Goal: Answer question/provide support

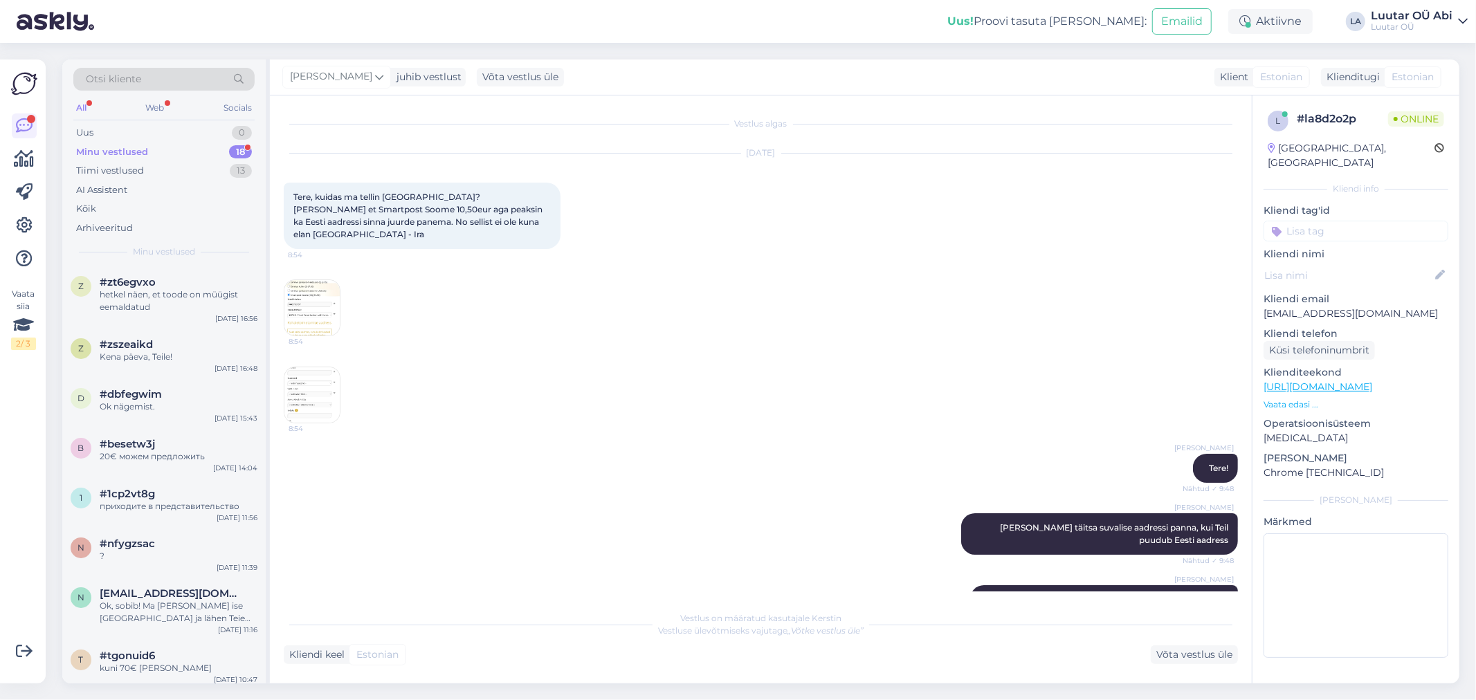
scroll to position [144, 0]
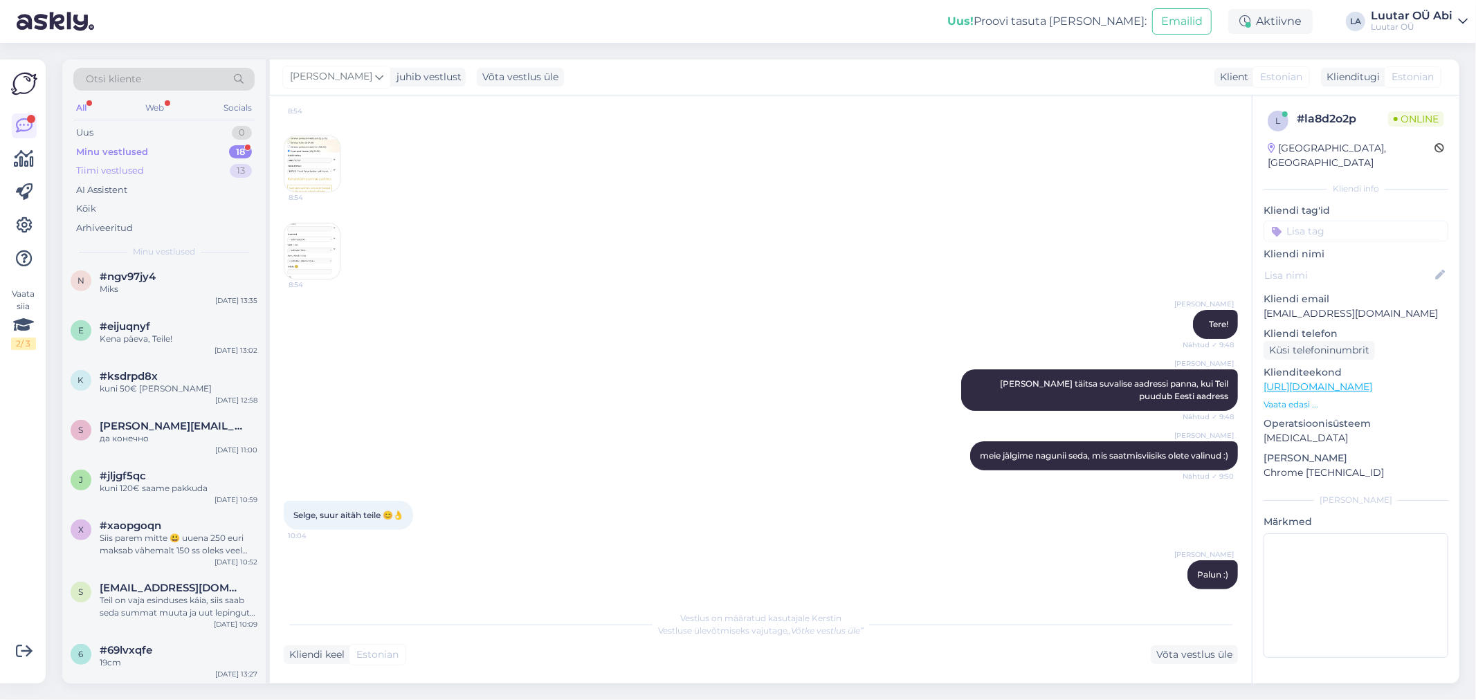
click at [155, 163] on div "Tiimi vestlused 13" at bounding box center [163, 170] width 181 height 19
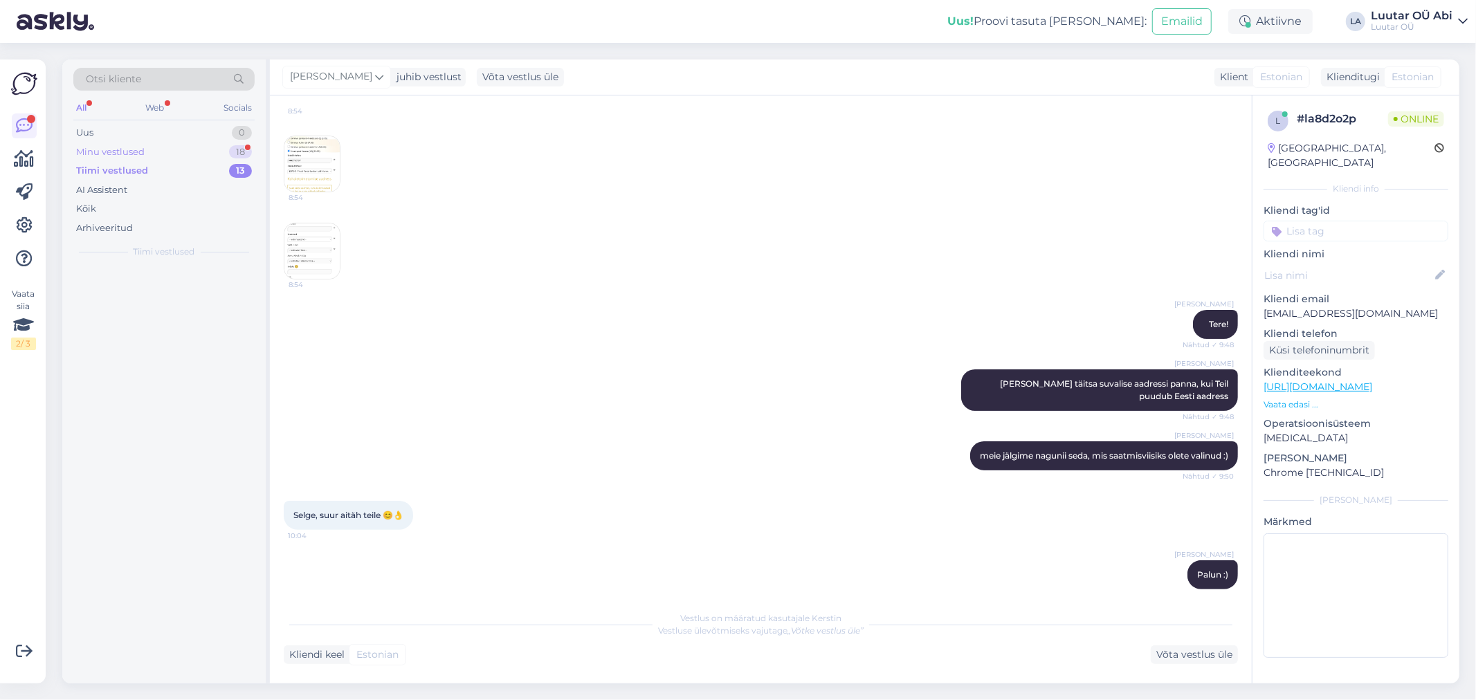
click at [159, 156] on div "Minu vestlused 18" at bounding box center [163, 152] width 181 height 19
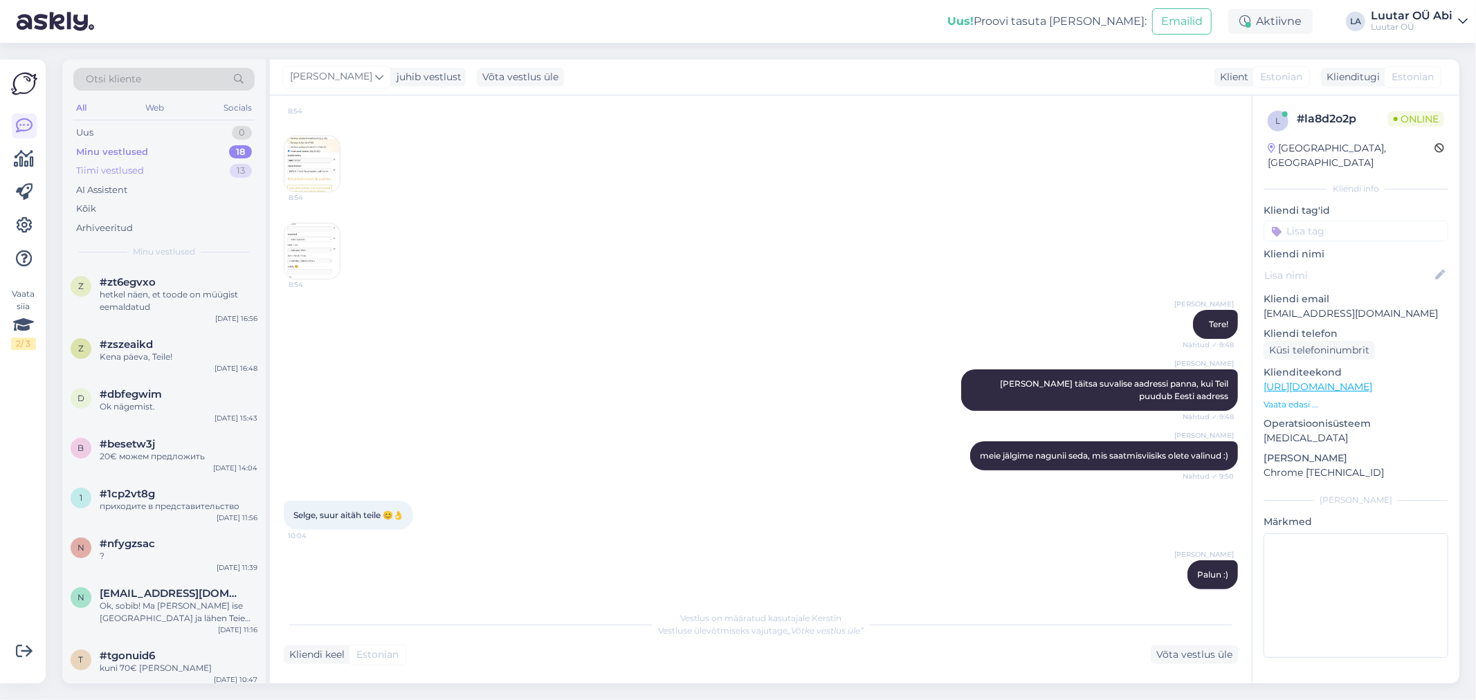
click at [202, 166] on div "Tiimi vestlused 13" at bounding box center [163, 170] width 181 height 19
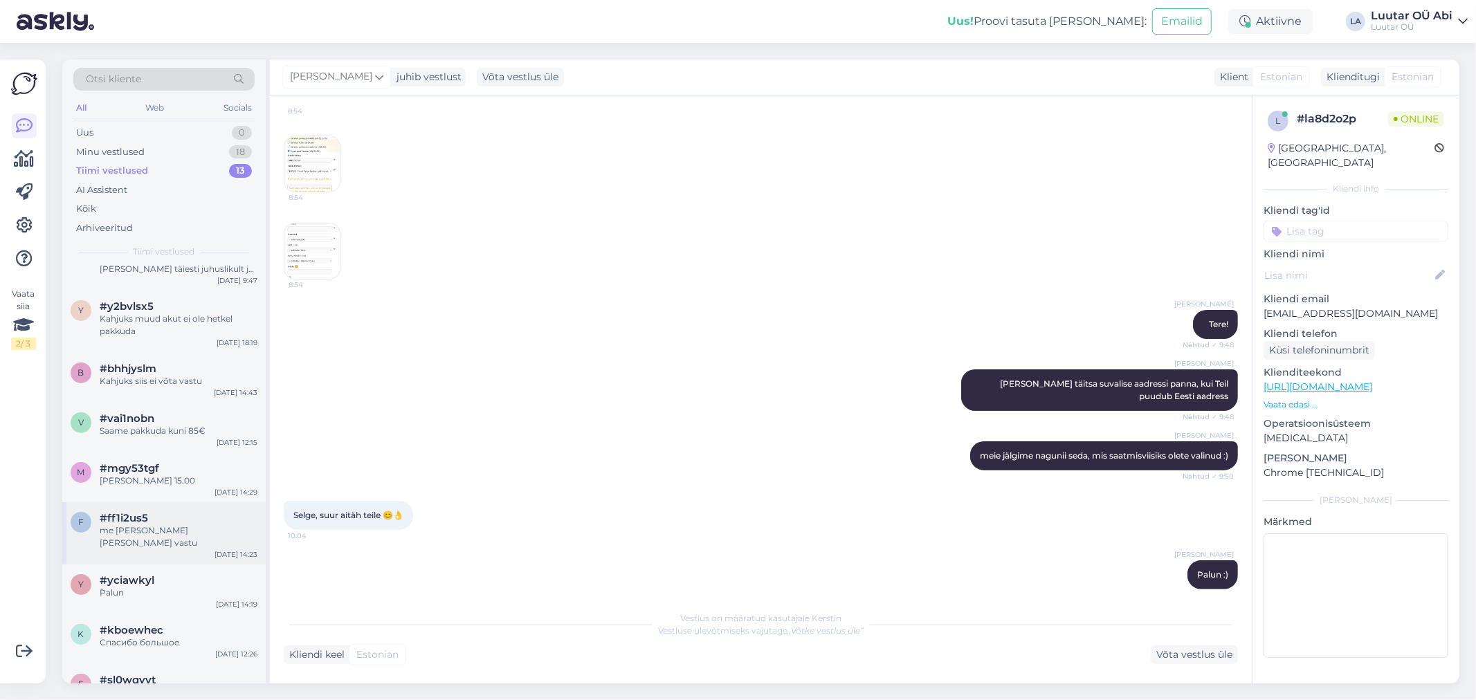
scroll to position [280, 0]
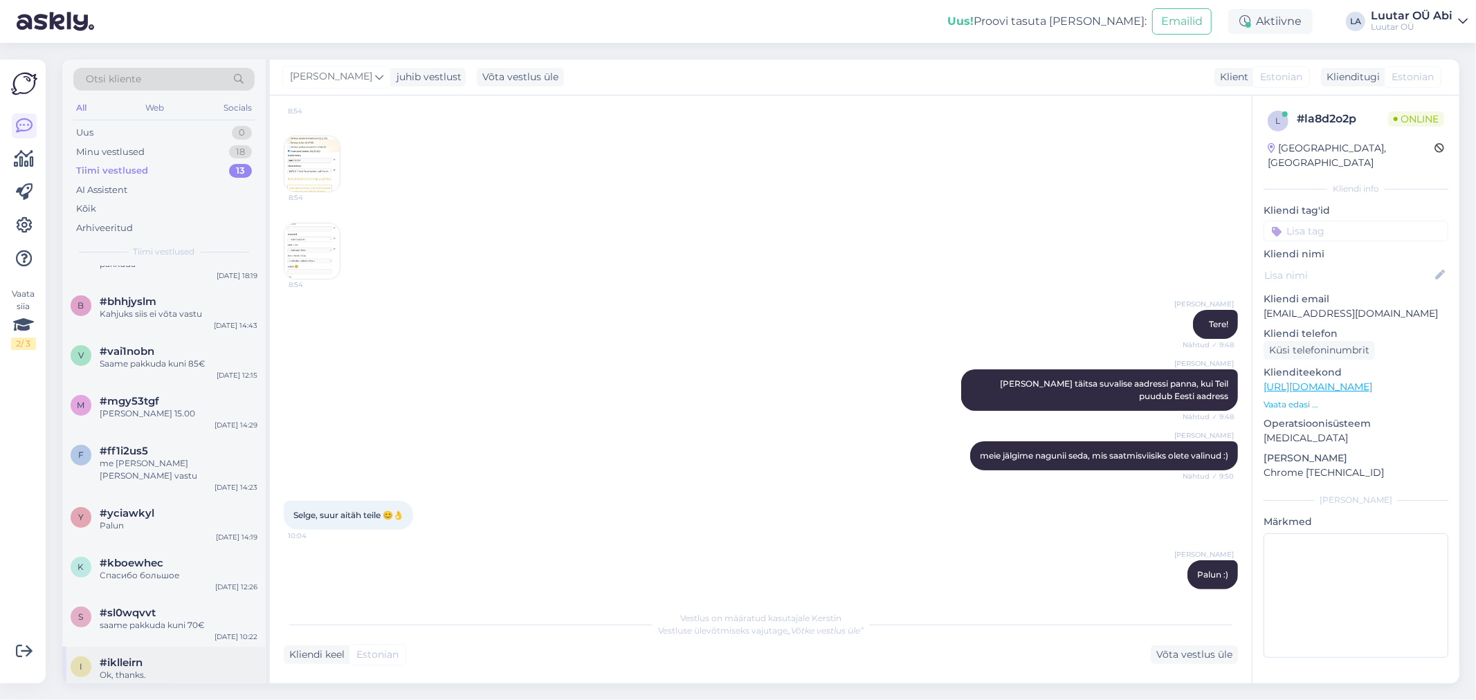
click at [199, 657] on div "#iklleirn" at bounding box center [179, 663] width 158 height 12
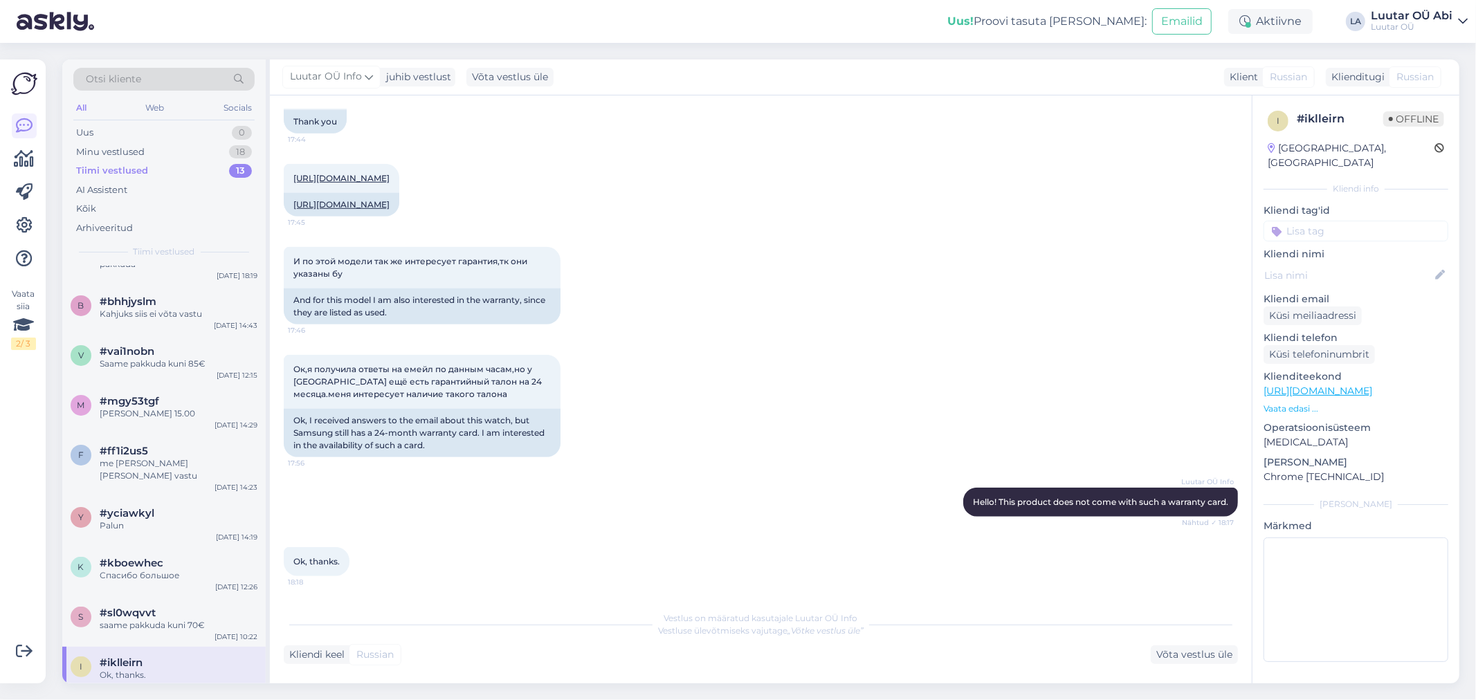
click at [199, 669] on div "Ok, thanks." at bounding box center [179, 675] width 158 height 12
click at [179, 619] on div "saame pakkuda kuni 70€" at bounding box center [179, 625] width 158 height 12
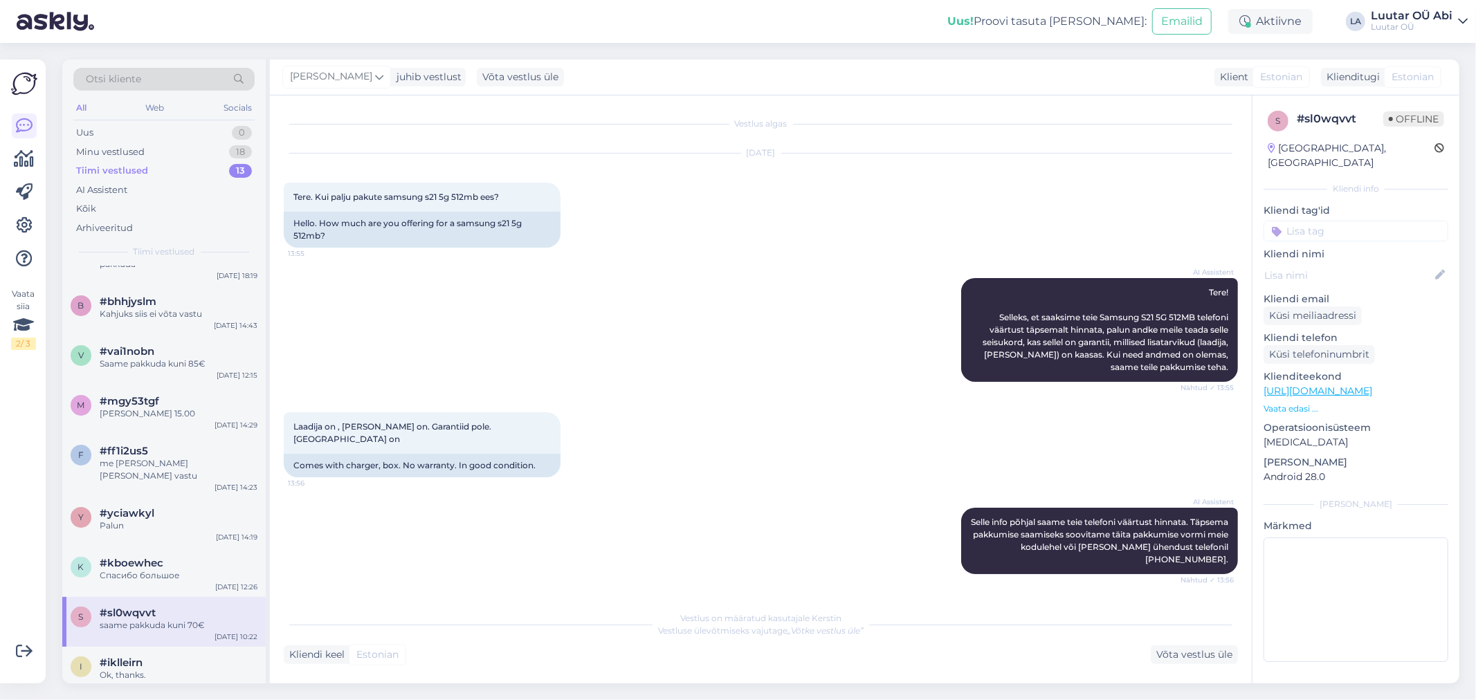
scroll to position [1788, 0]
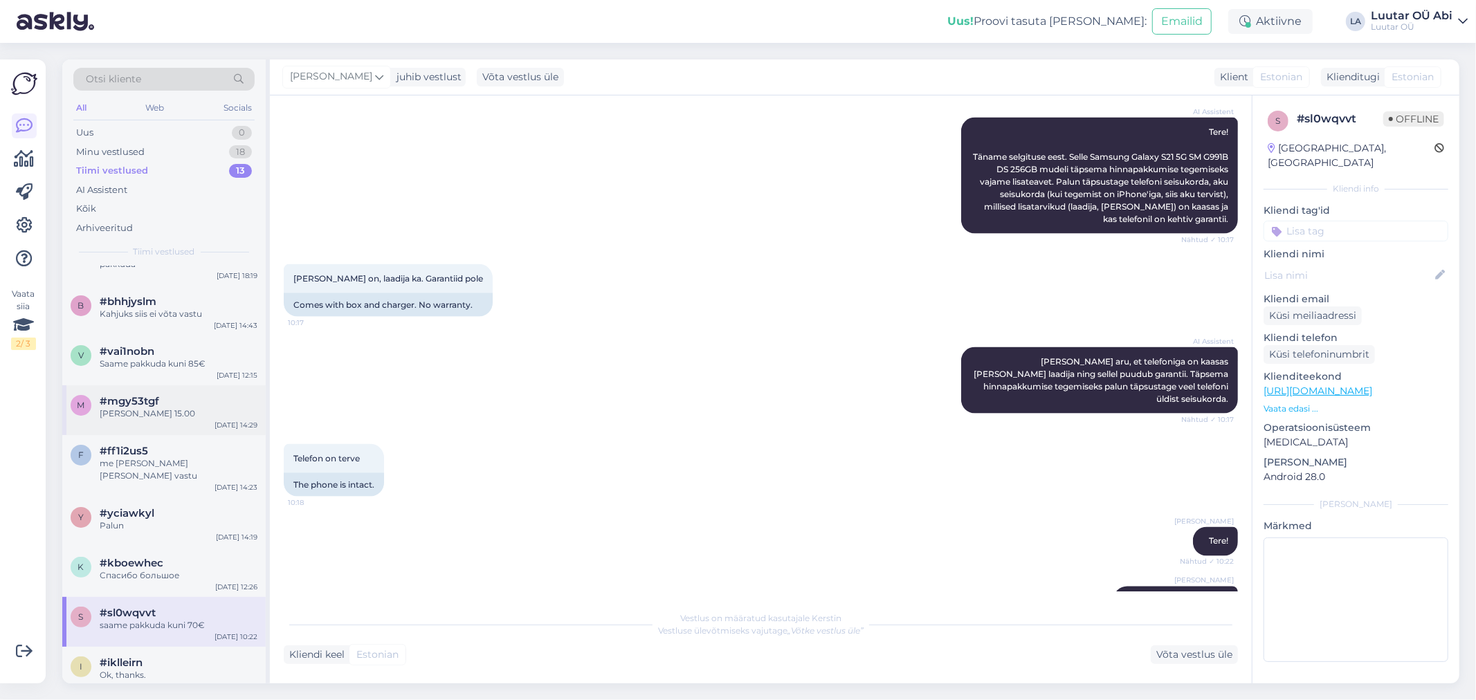
click at [176, 419] on div "m #mgy53tgf [PERSON_NAME] 15.00 [DATE] 14:29" at bounding box center [163, 410] width 203 height 50
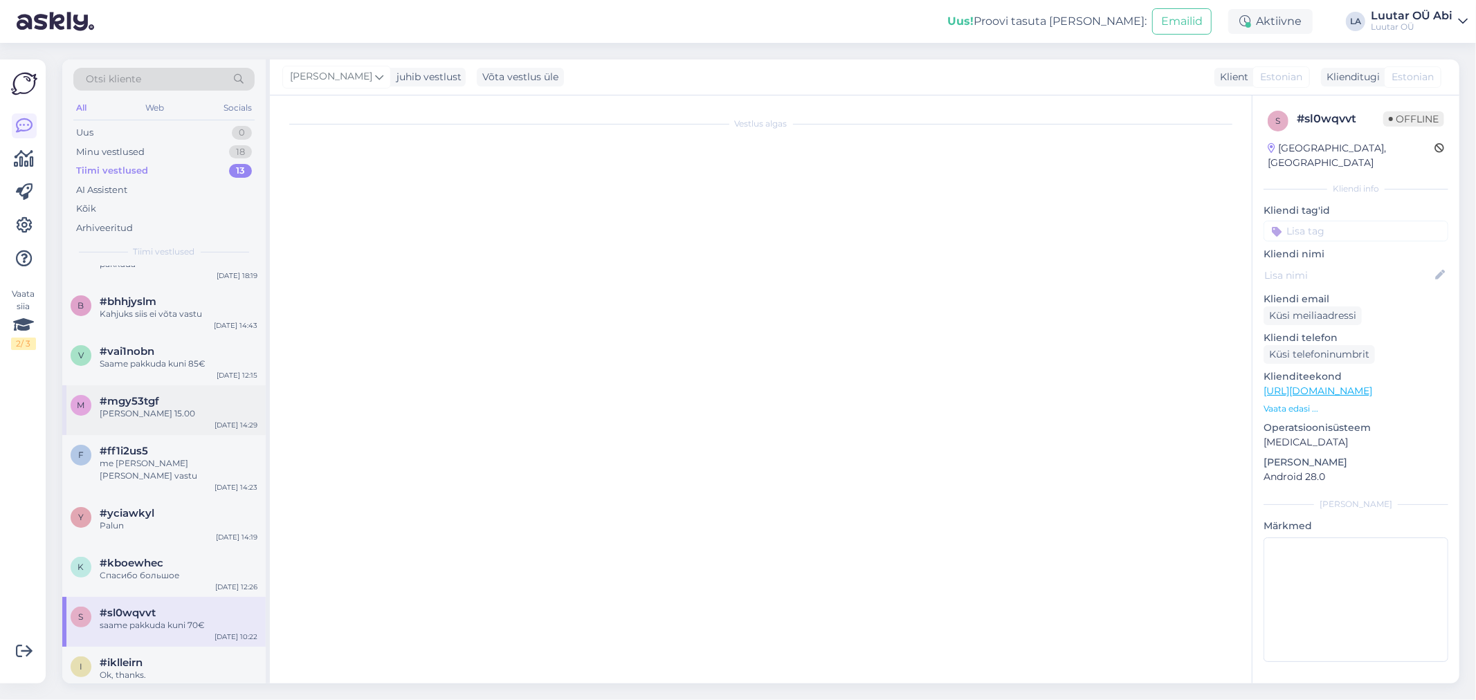
scroll to position [135, 0]
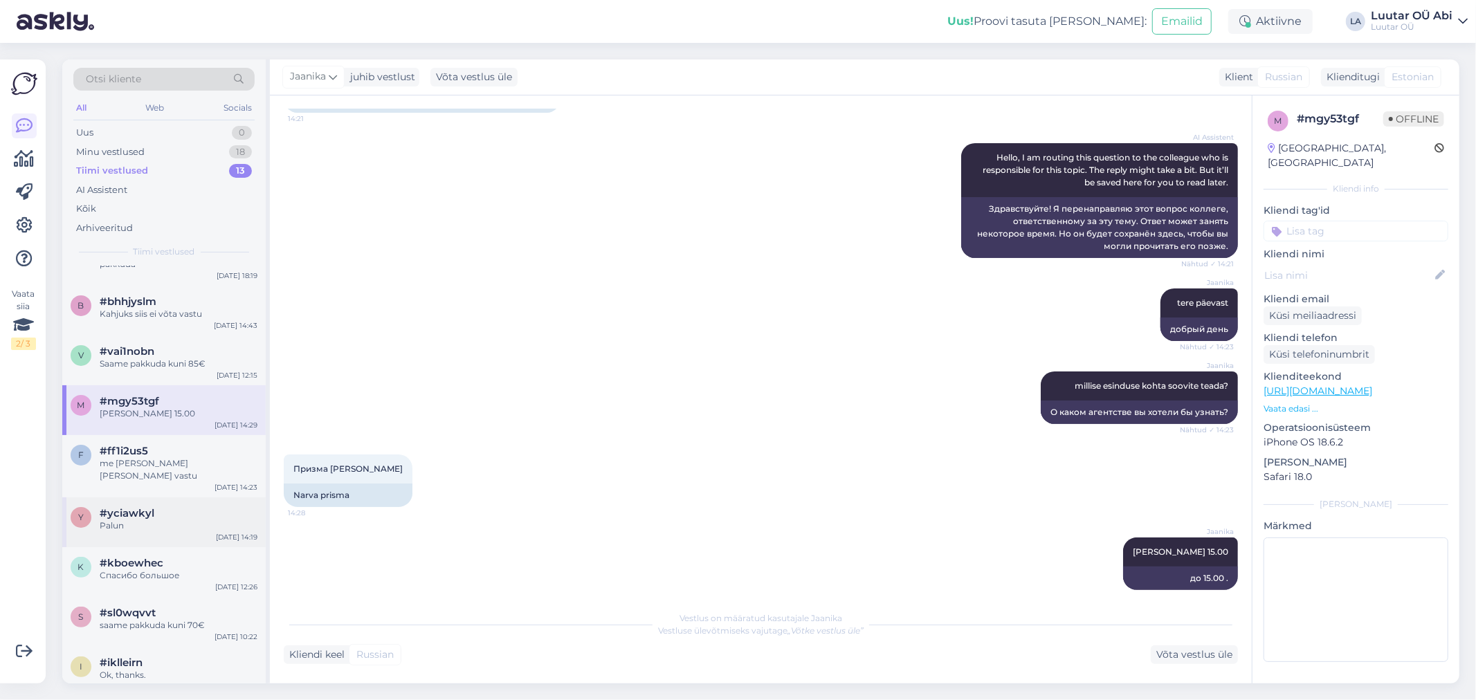
click at [125, 507] on span "#yciawkyl" at bounding box center [127, 513] width 55 height 12
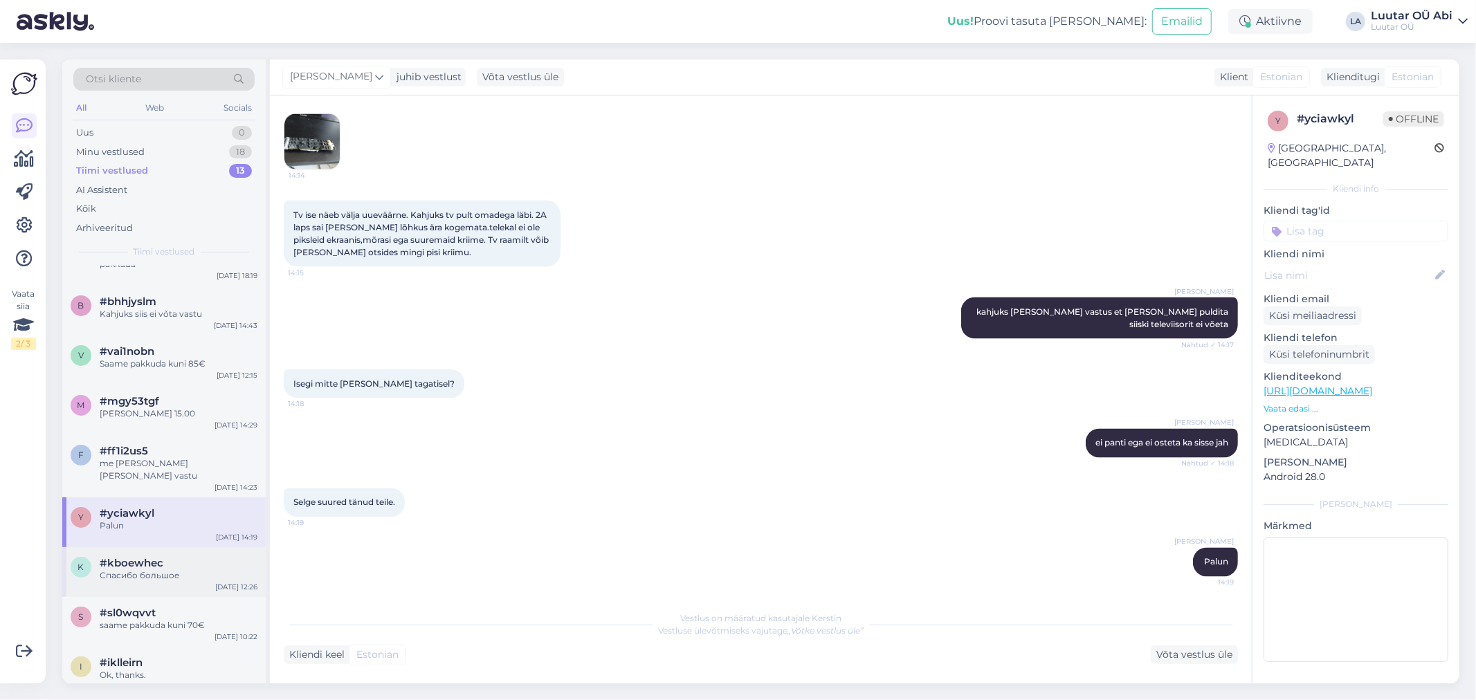
click at [135, 557] on span "#kboewhec" at bounding box center [132, 563] width 64 height 12
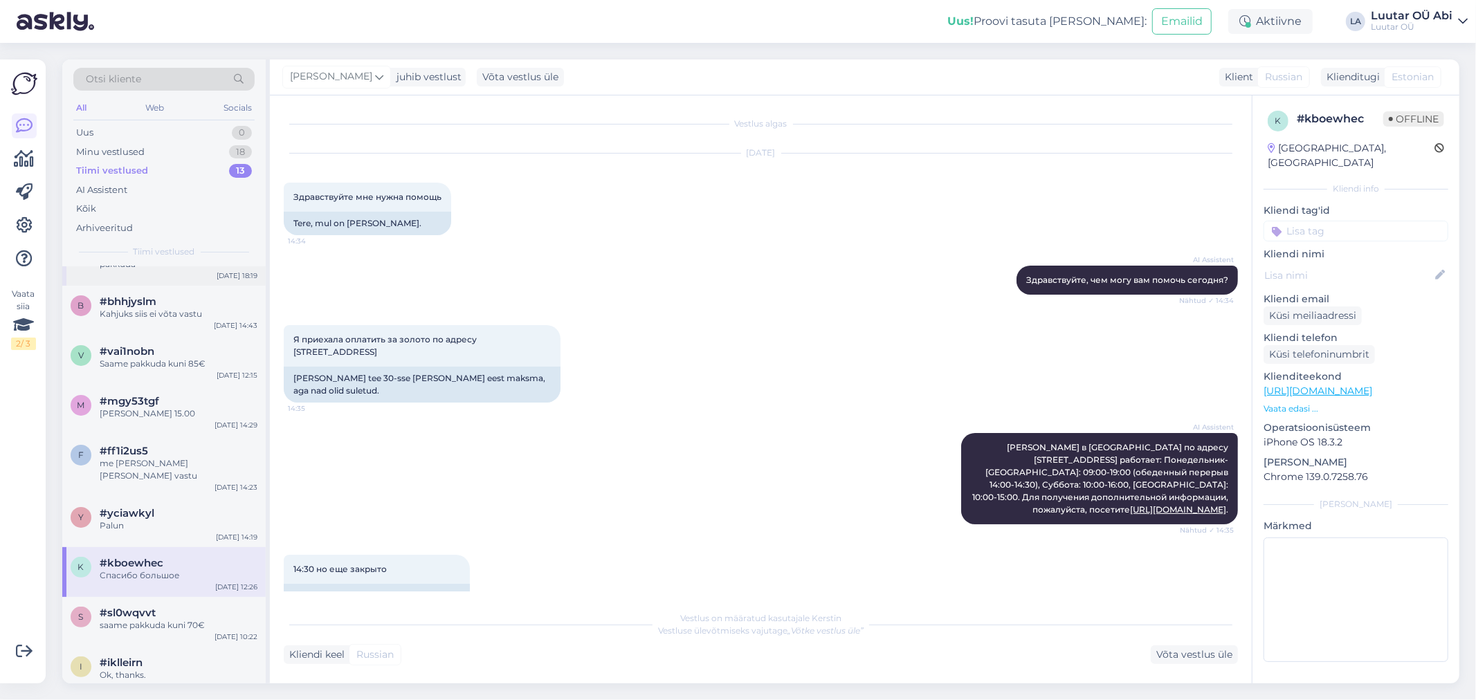
scroll to position [1708, 0]
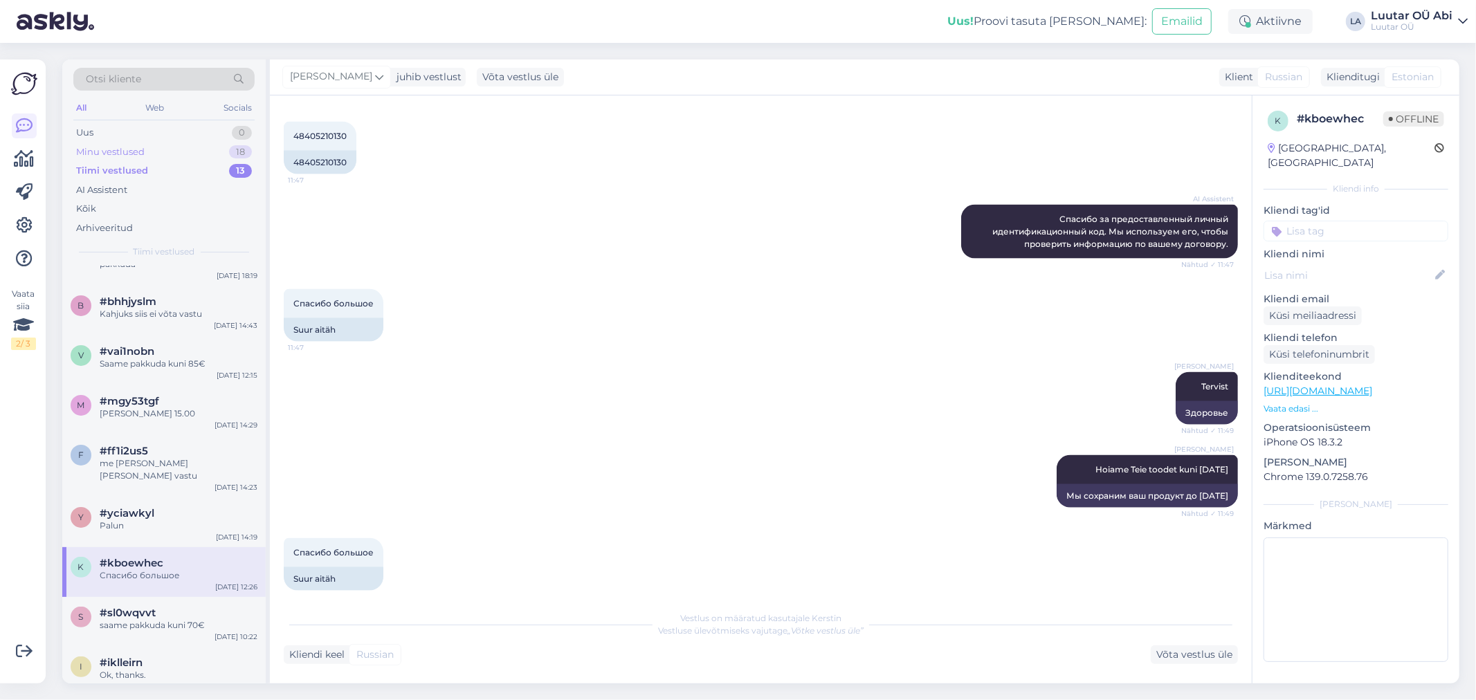
click at [205, 144] on div "Minu vestlused 18" at bounding box center [163, 152] width 181 height 19
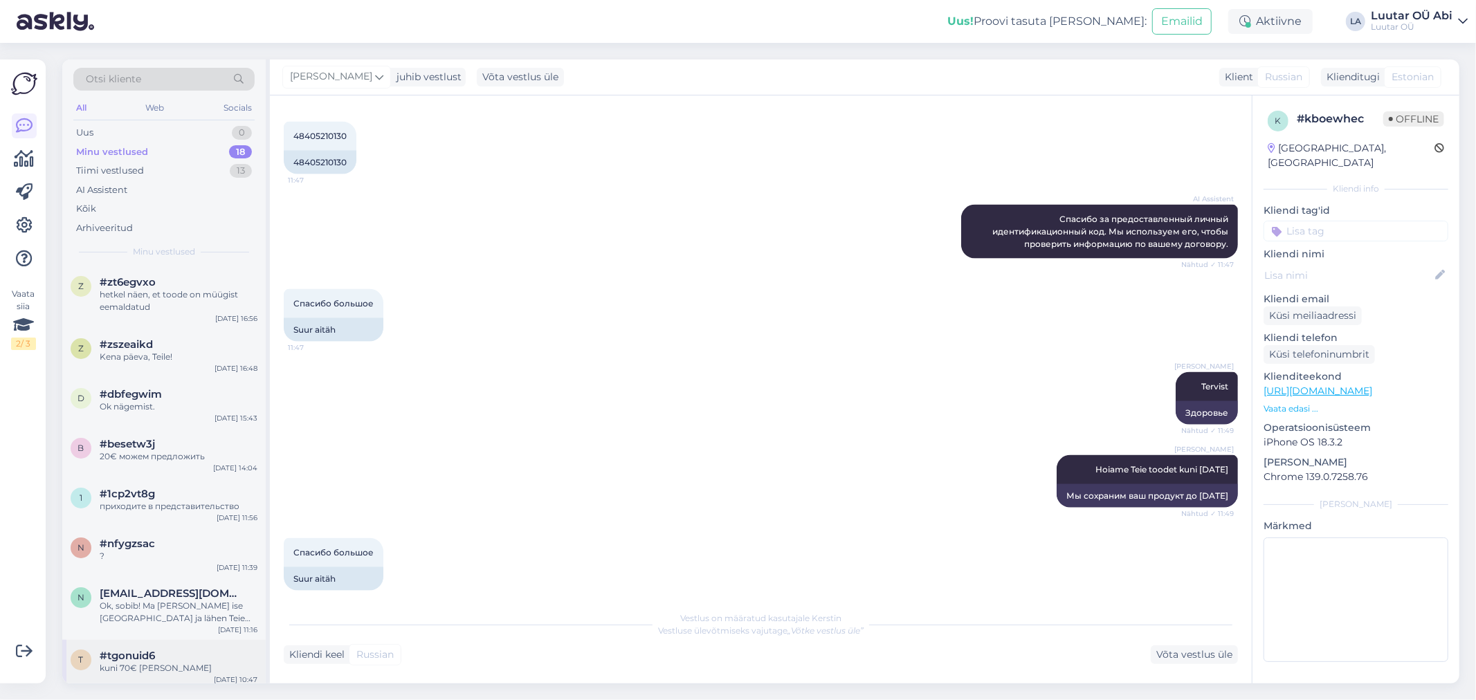
click at [212, 652] on div "#tgonuid6" at bounding box center [179, 656] width 158 height 12
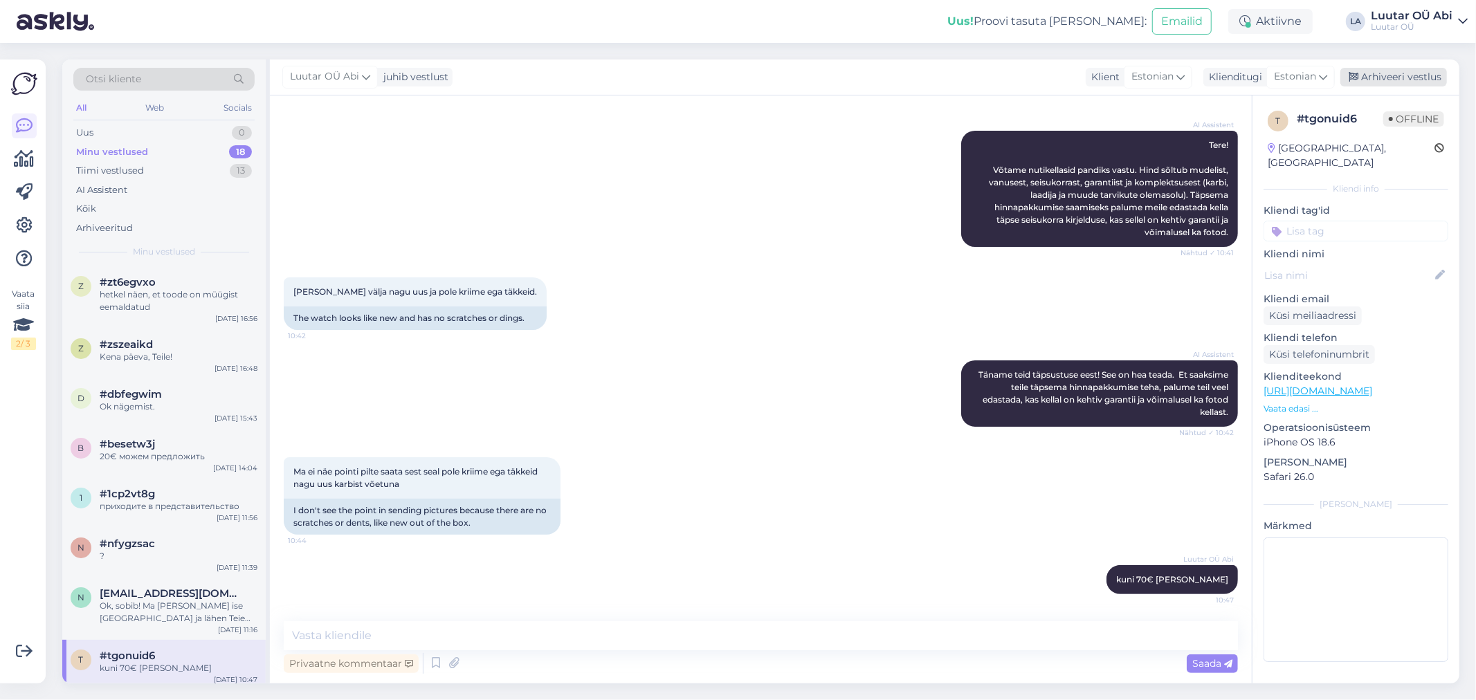
click at [1350, 77] on icon at bounding box center [1353, 78] width 10 height 10
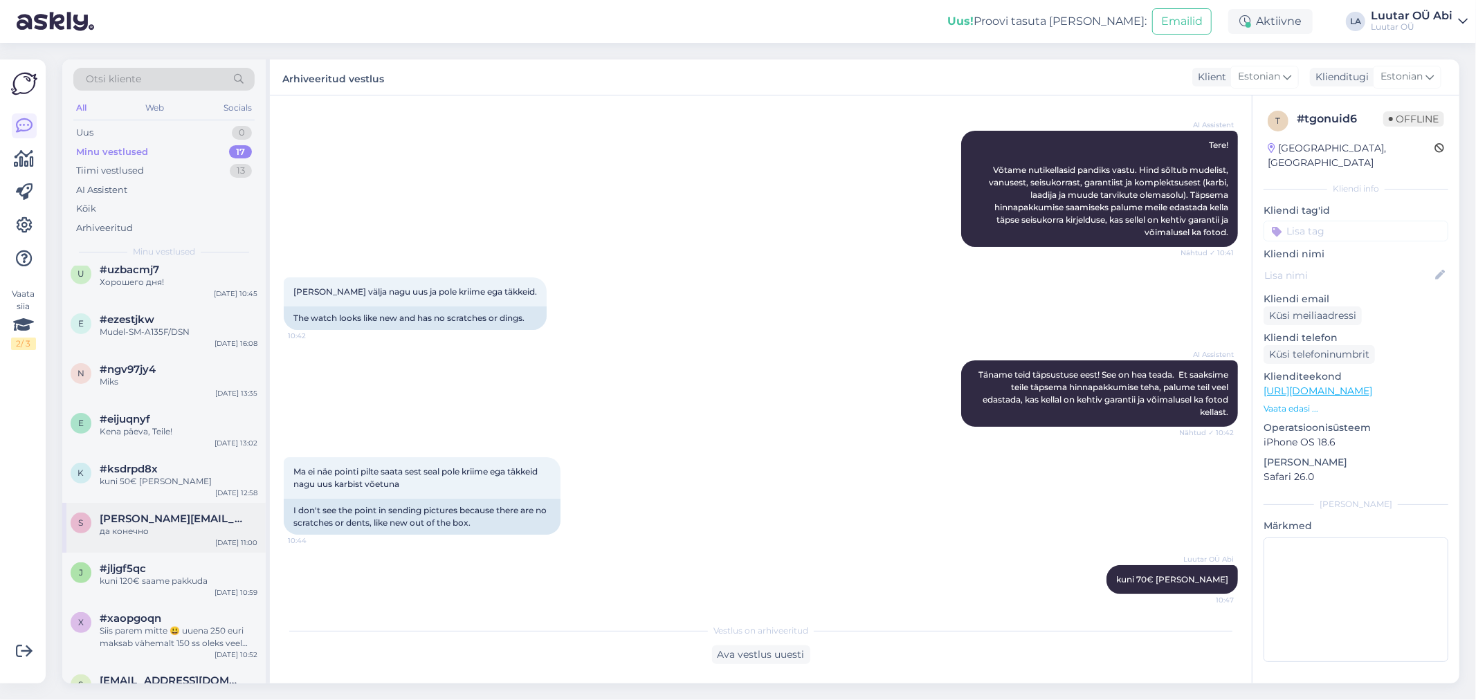
scroll to position [479, 0]
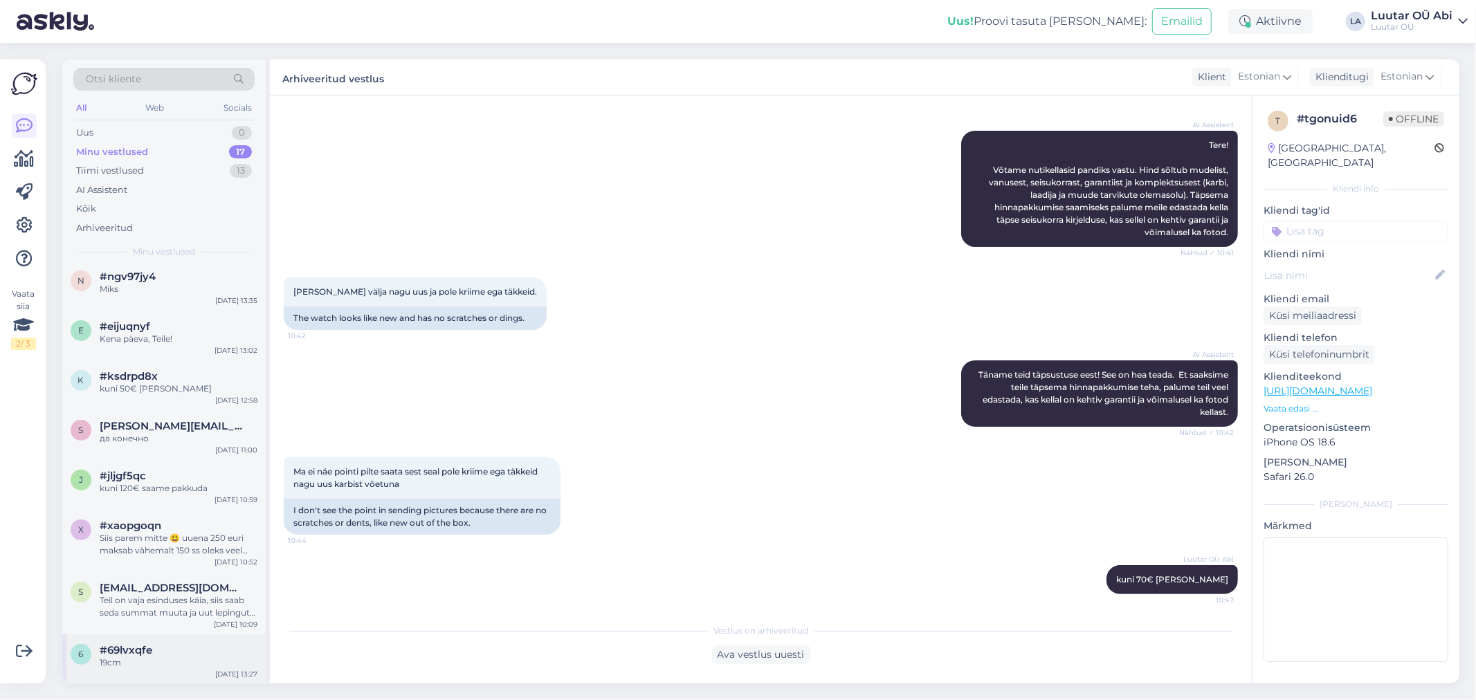
click at [205, 661] on div "19cm" at bounding box center [179, 663] width 158 height 12
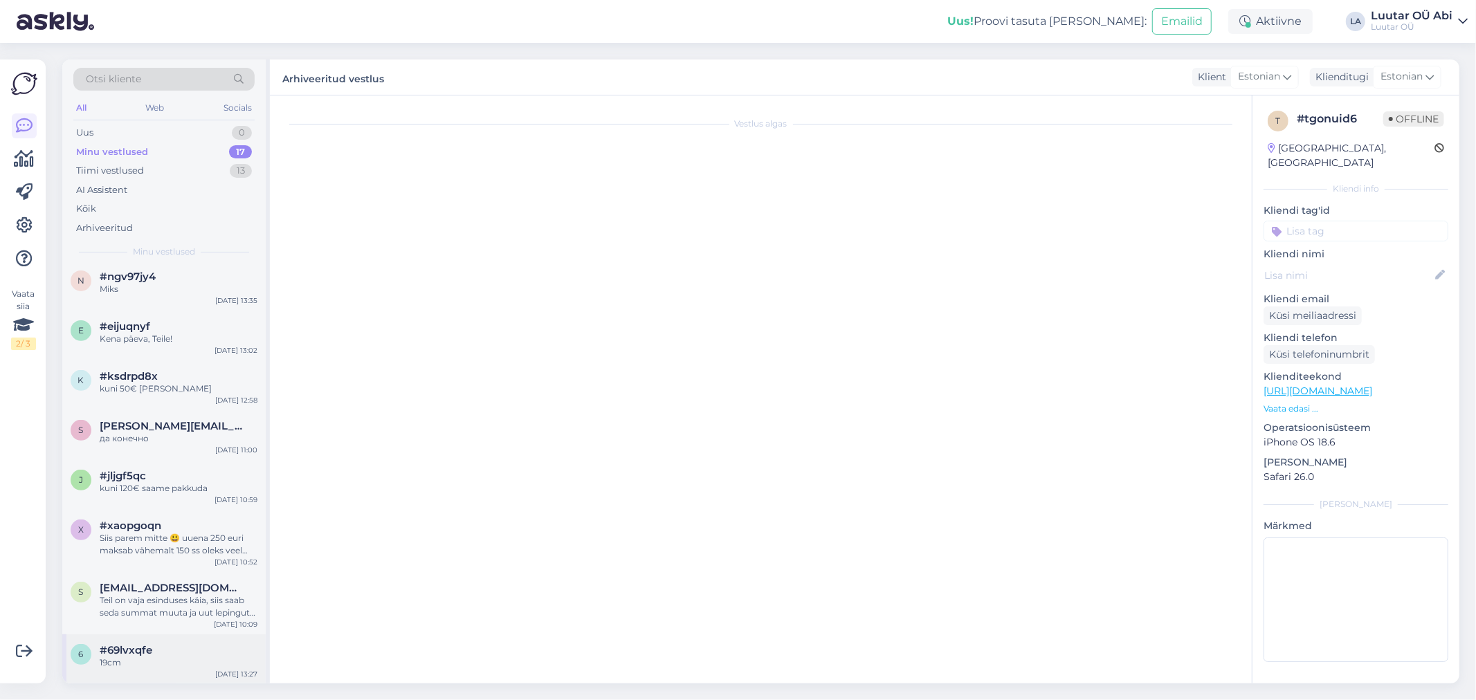
scroll to position [2396, 0]
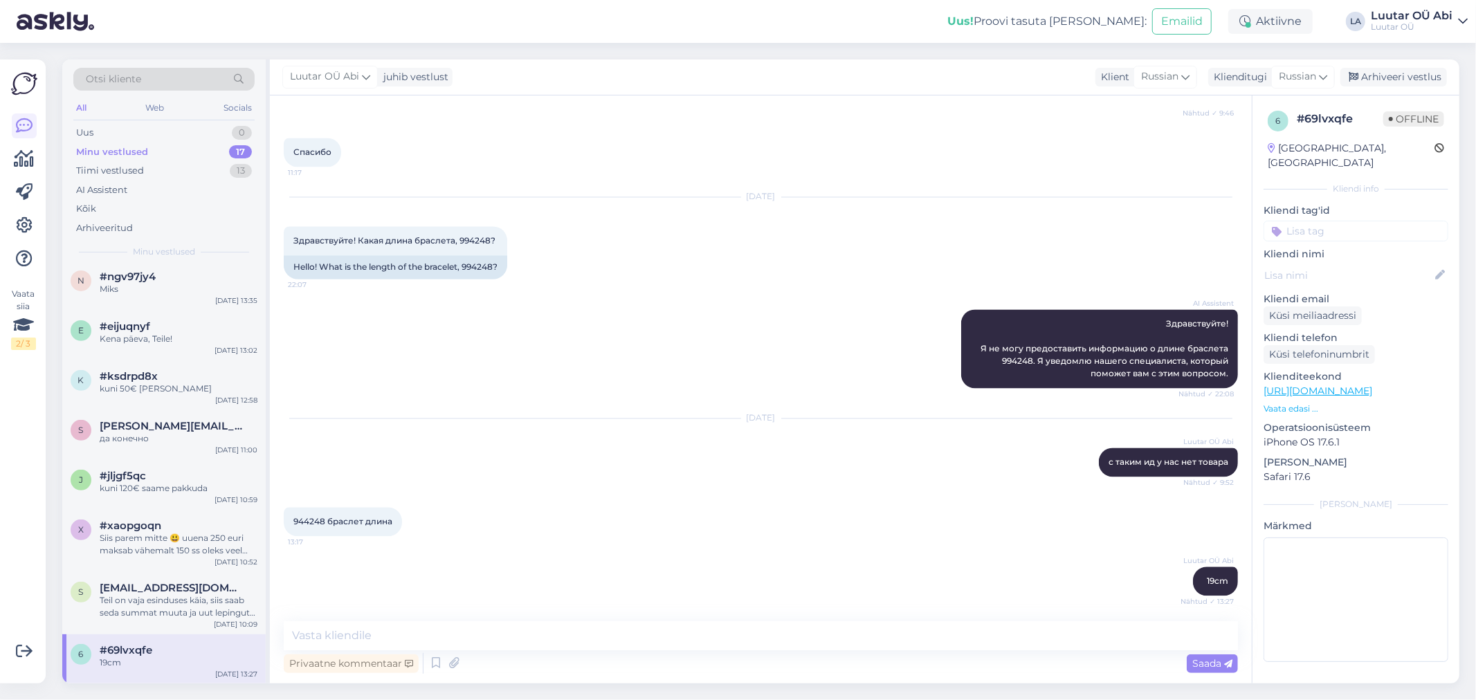
click at [214, 647] on div "#69lvxqfe" at bounding box center [179, 650] width 158 height 12
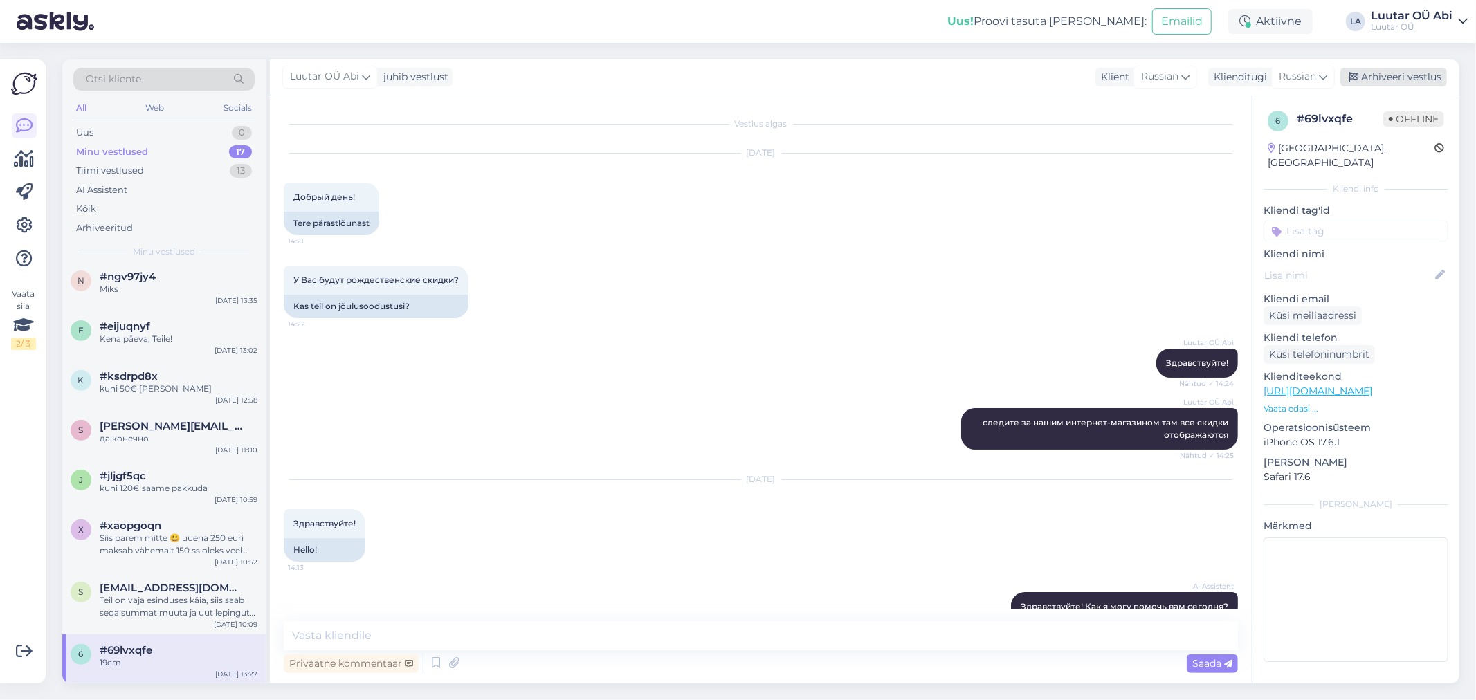
click at [1412, 73] on div "Arhiveeri vestlus" at bounding box center [1393, 77] width 107 height 19
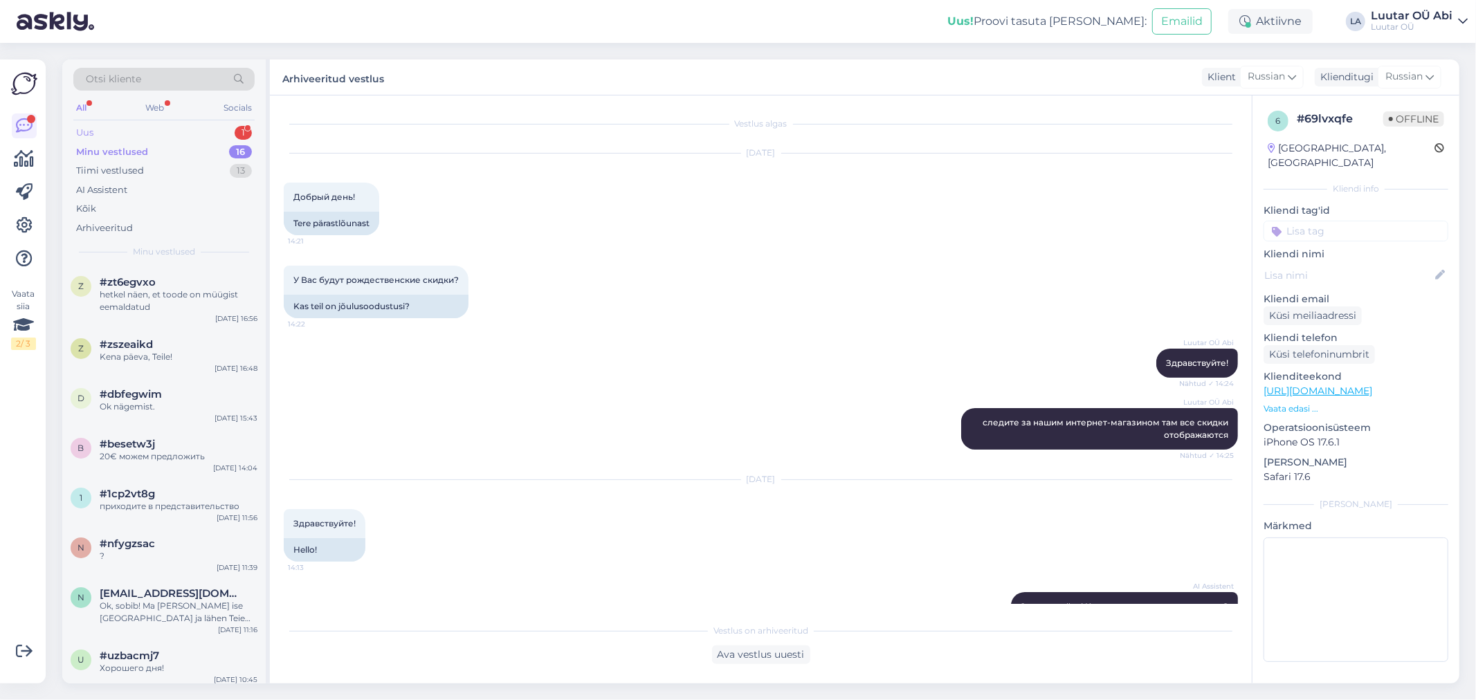
click at [161, 130] on div "Uus 1" at bounding box center [163, 132] width 181 height 19
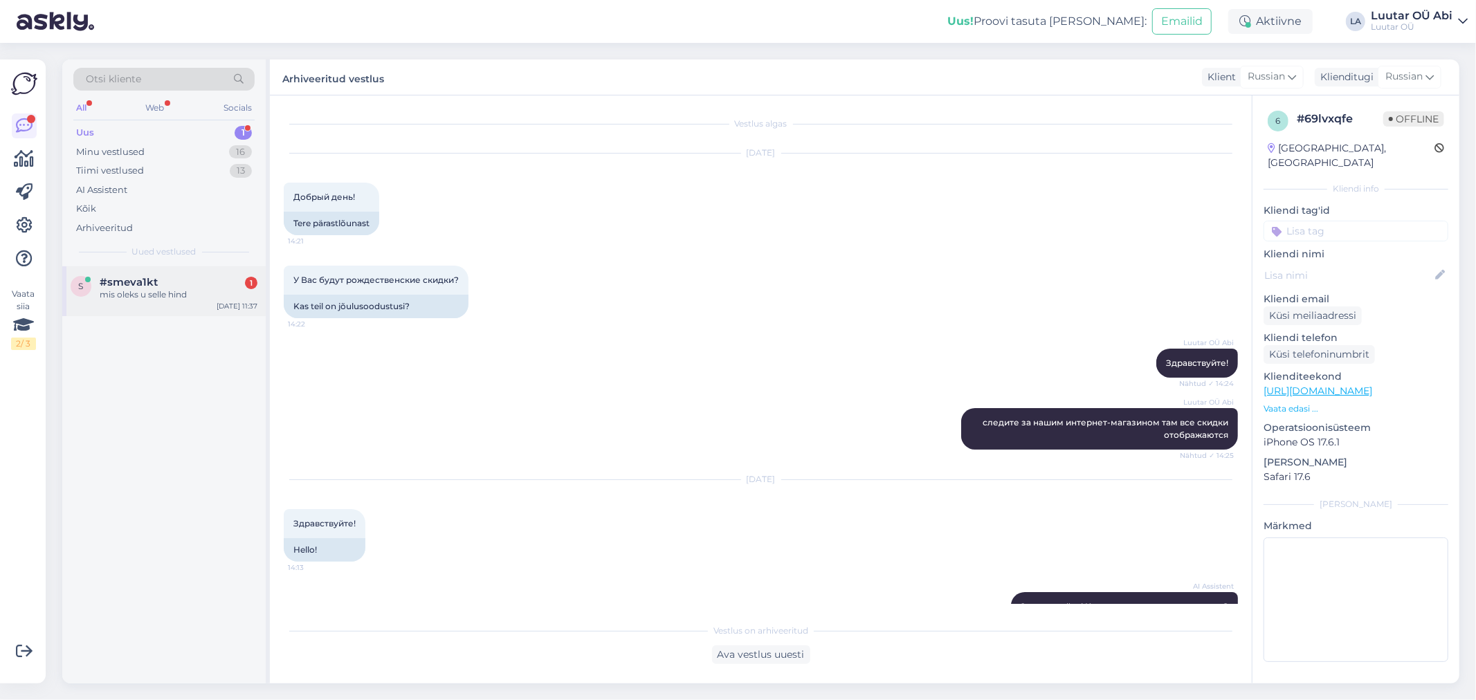
click at [189, 298] on div "mis oleks u selle hind" at bounding box center [179, 295] width 158 height 12
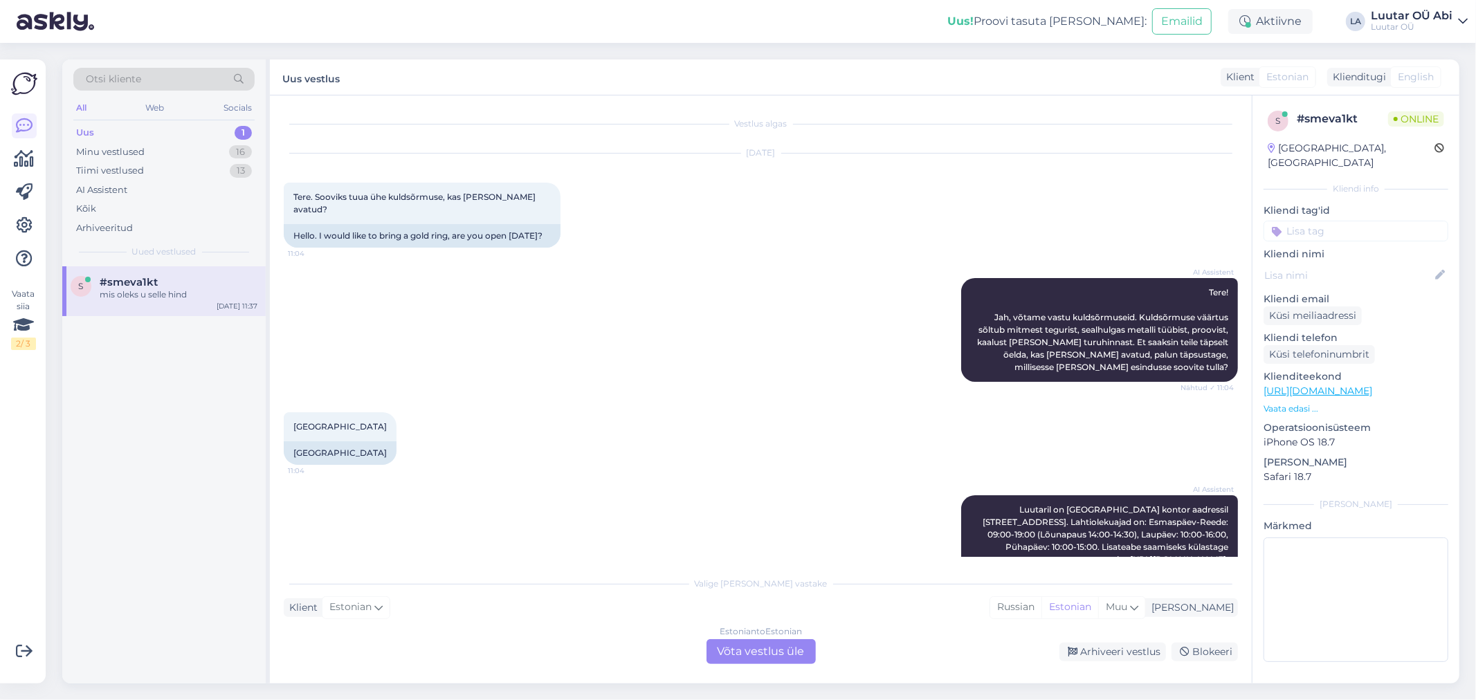
scroll to position [322, 0]
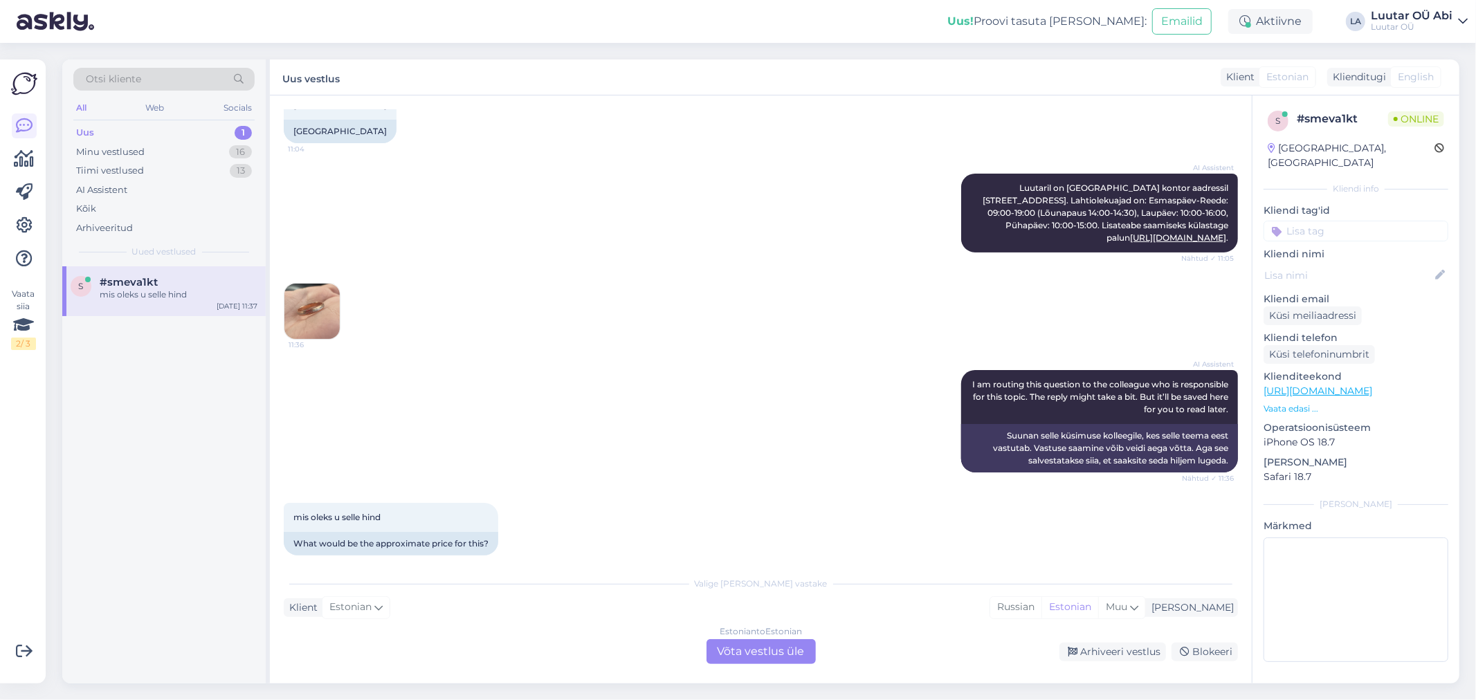
click at [721, 291] on div "11:36" at bounding box center [761, 311] width 954 height 87
click at [545, 221] on div "AI Assistent [PERSON_NAME] on [GEOGRAPHIC_DATA] kontor aadressil [STREET_ADDRES…" at bounding box center [761, 212] width 954 height 109
click at [311, 301] on img at bounding box center [311, 311] width 55 height 55
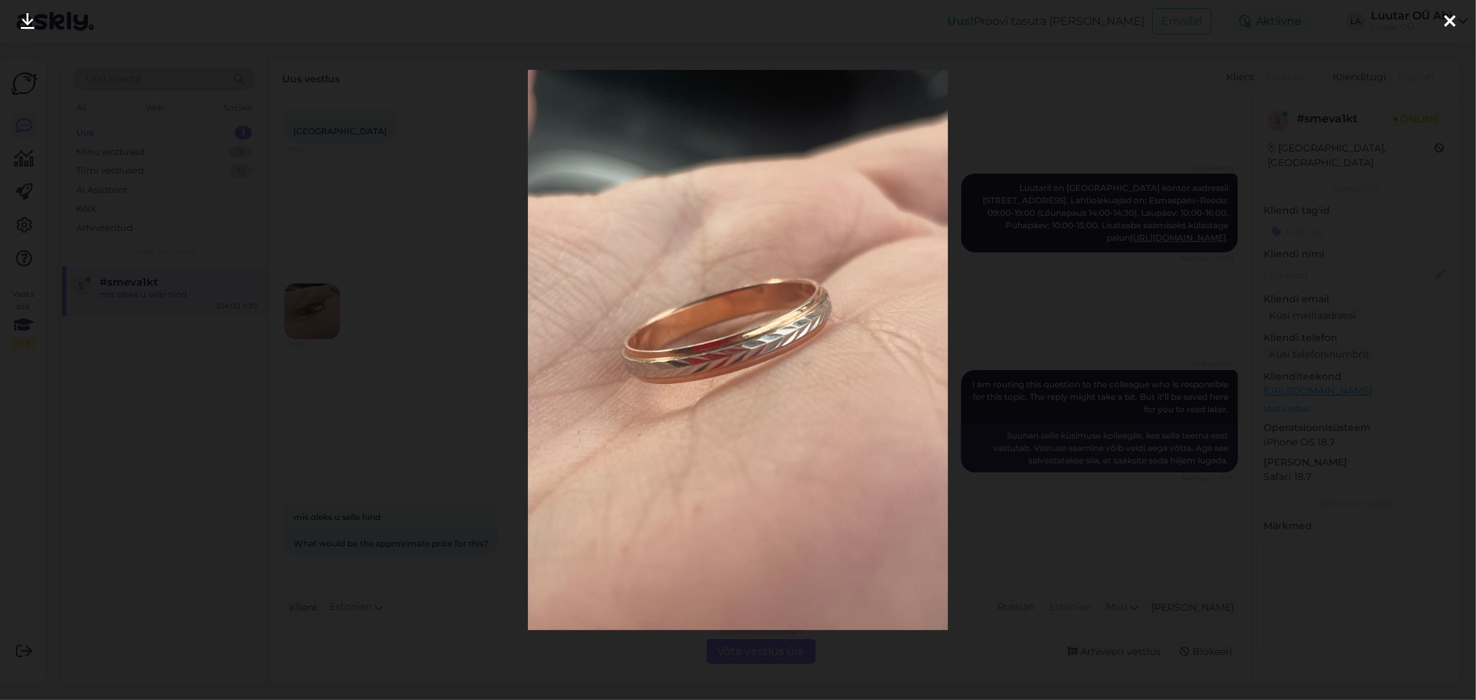
click at [1147, 261] on div at bounding box center [738, 350] width 1476 height 700
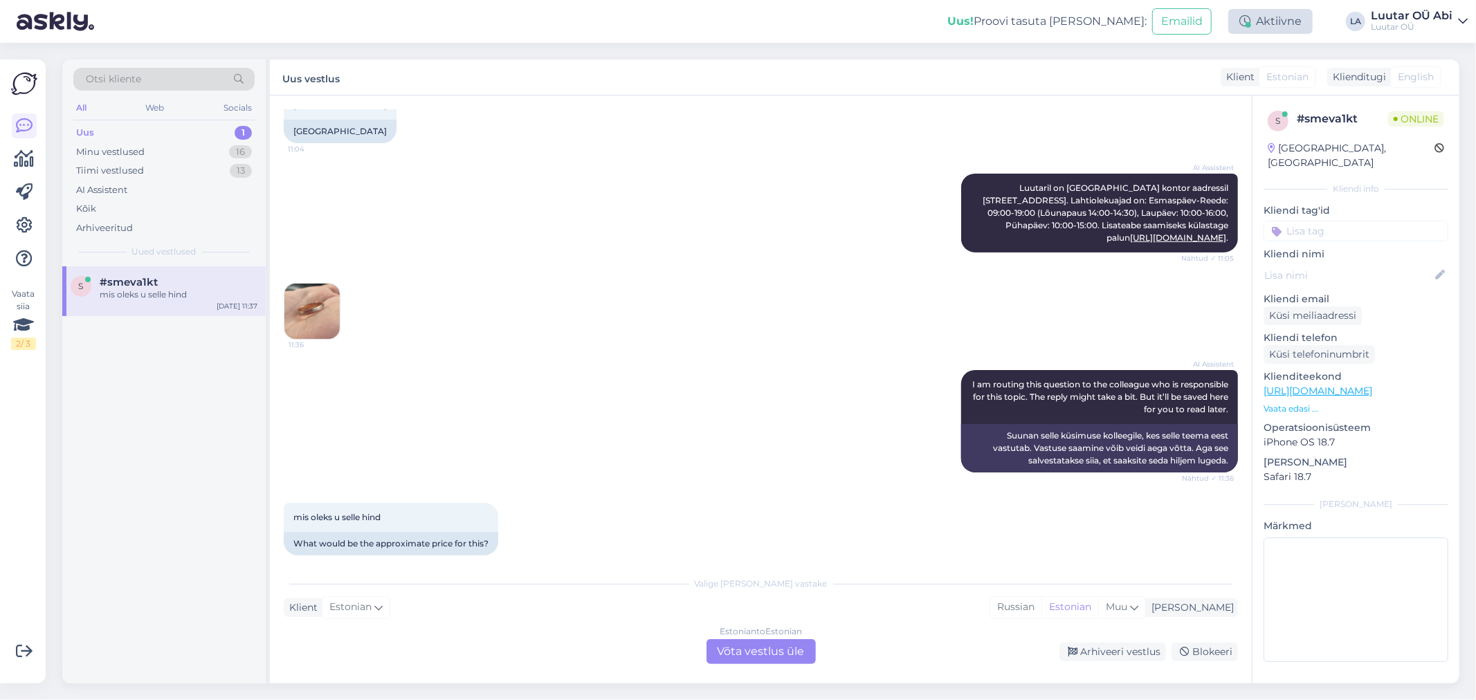
click at [1286, 32] on div "Aktiivne" at bounding box center [1270, 21] width 84 height 25
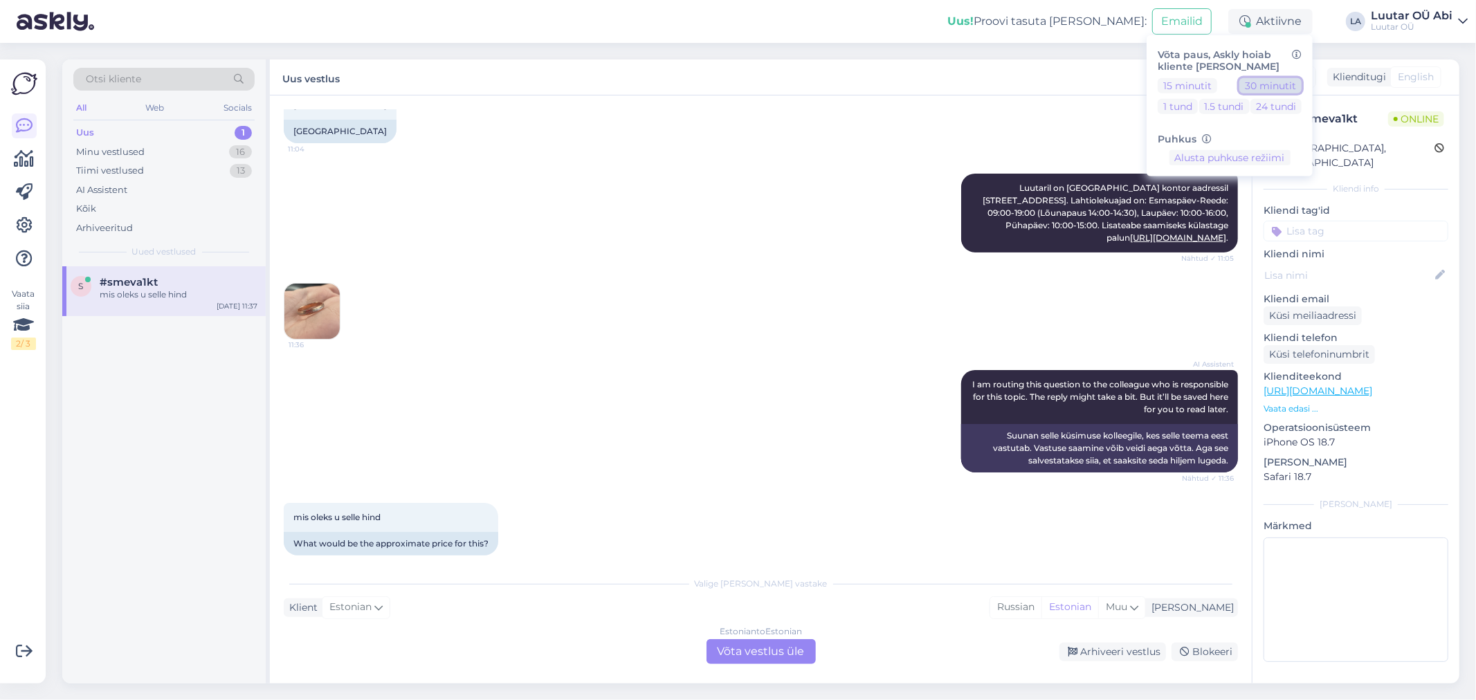
click at [1282, 84] on button "30 minutit" at bounding box center [1270, 84] width 62 height 15
click at [780, 655] on div "Estonian to Estonian Võta vestlus üle" at bounding box center [760, 651] width 109 height 25
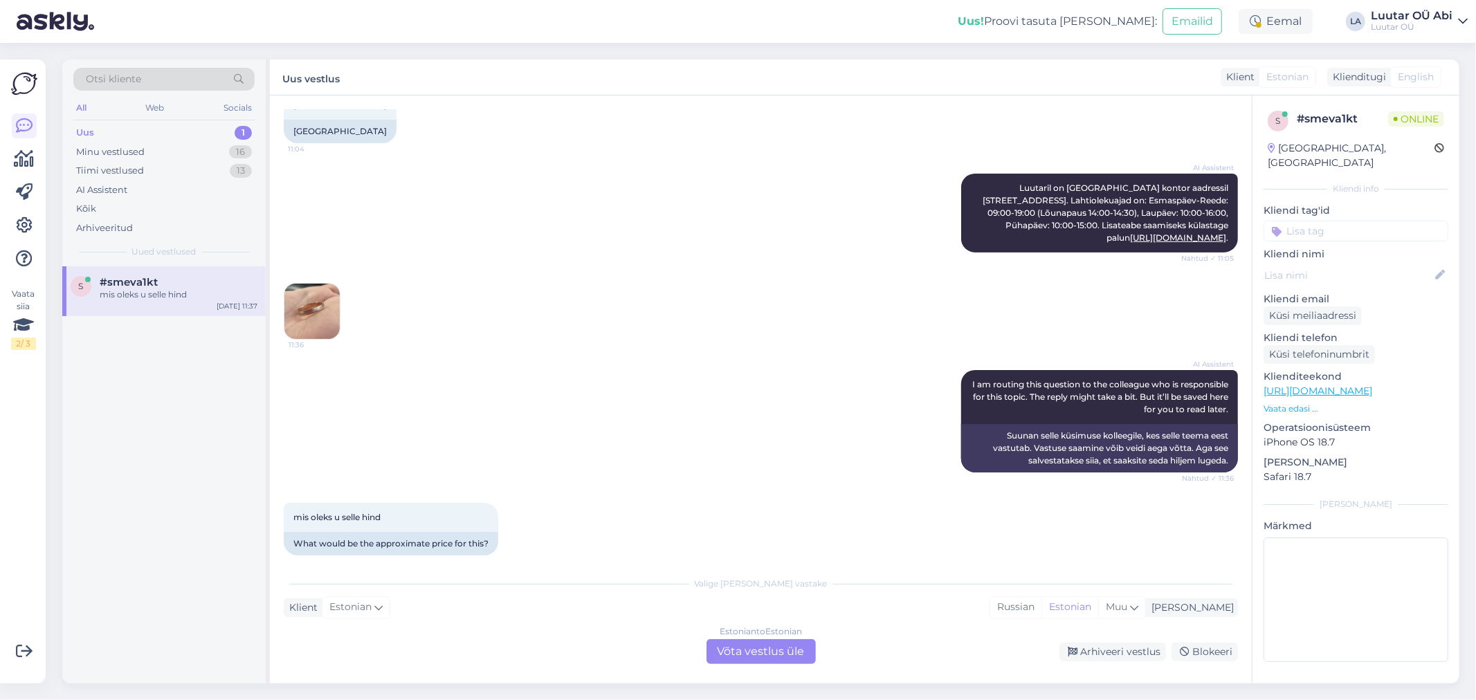
scroll to position [271, 0]
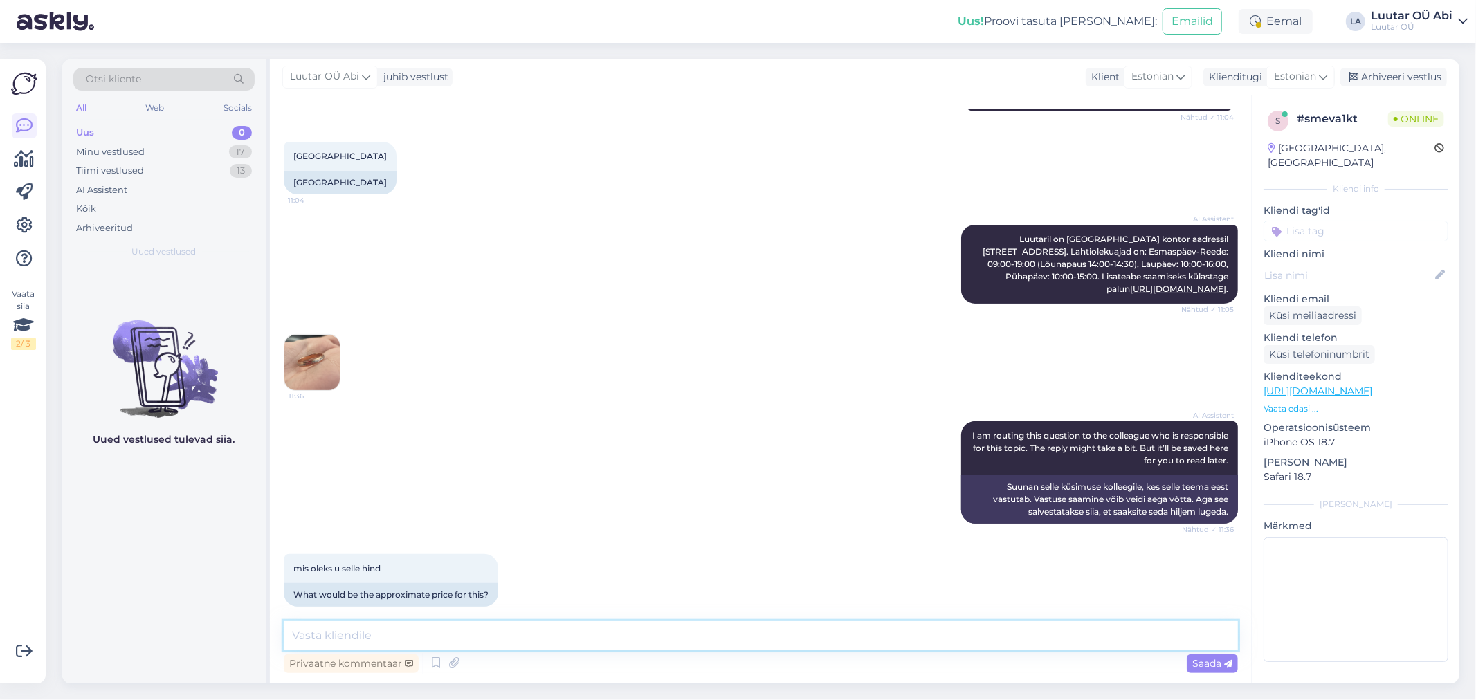
click at [320, 628] on textarea at bounding box center [761, 635] width 954 height 29
type textarea "võtame kaalu järgi"
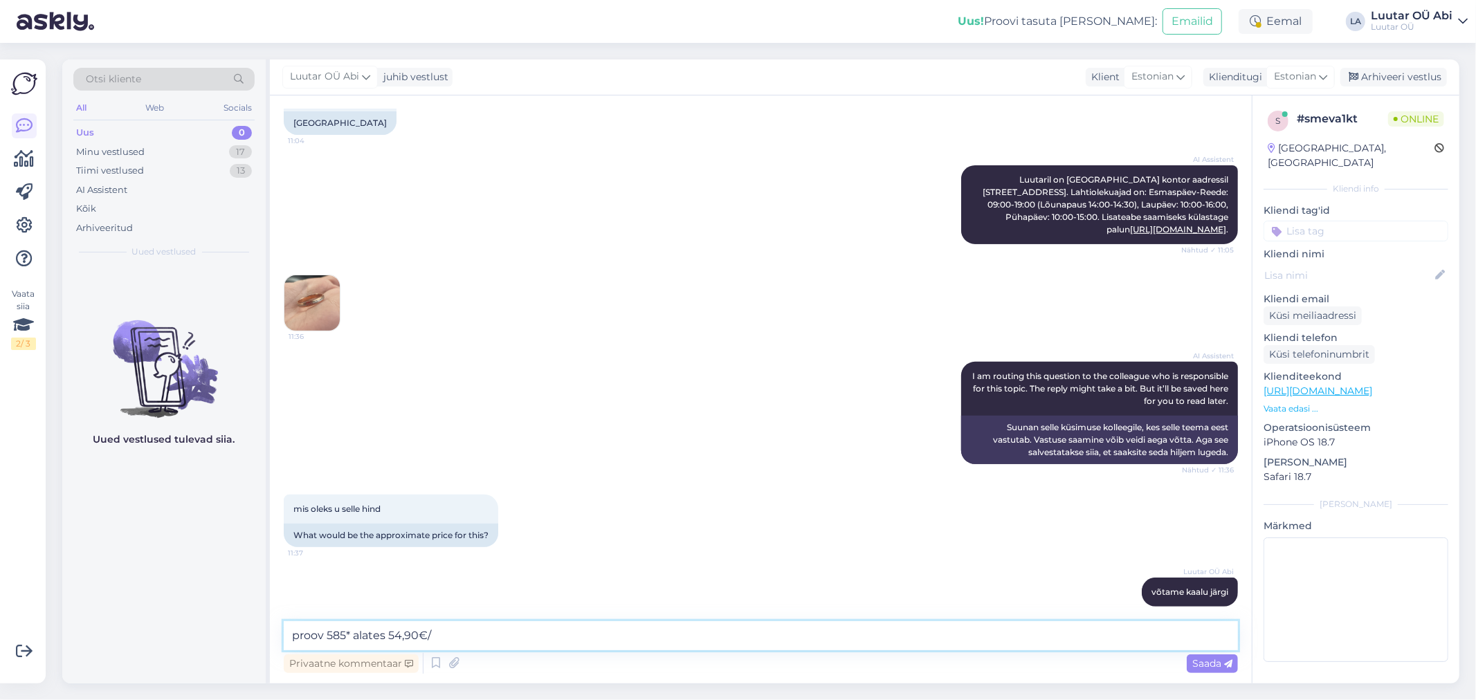
type textarea "proov 585* alates 54,90€/g"
